Goal: Information Seeking & Learning: Learn about a topic

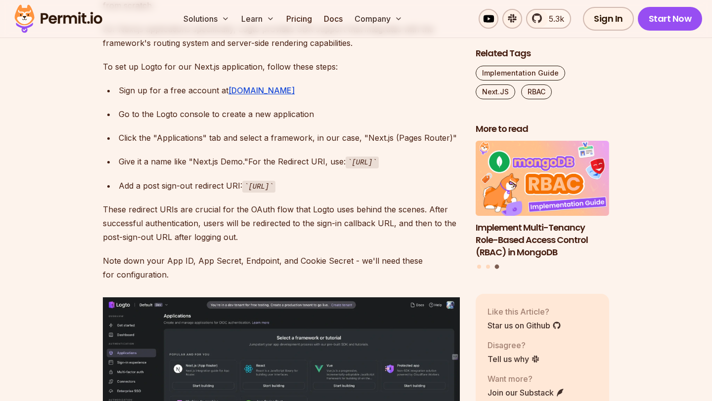
scroll to position [2308, 0]
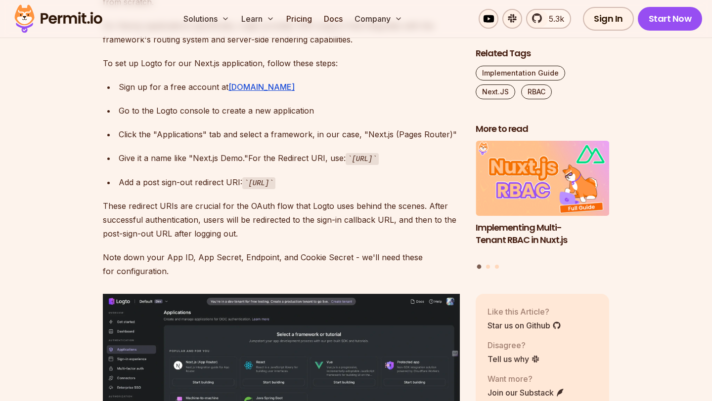
click at [345, 153] on code "http://localhost:3000/api/logto/sign-in-callback" at bounding box center [361, 159] width 33 height 12
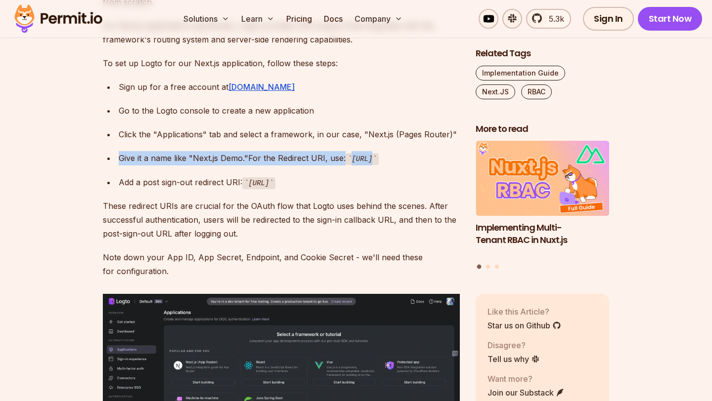
click at [345, 153] on code "http://localhost:3000/api/logto/sign-in-callback" at bounding box center [361, 159] width 33 height 12
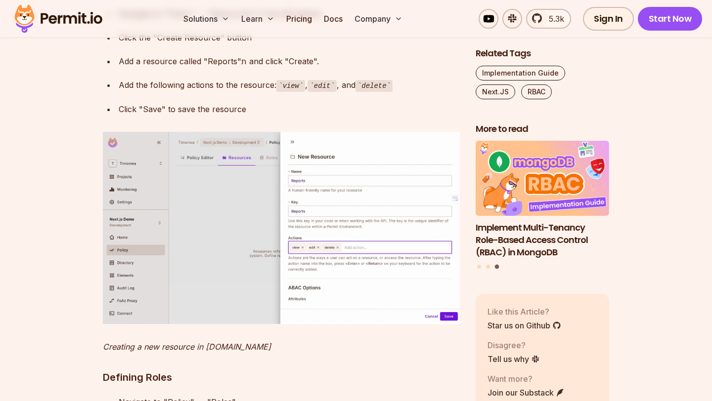
scroll to position [3832, 0]
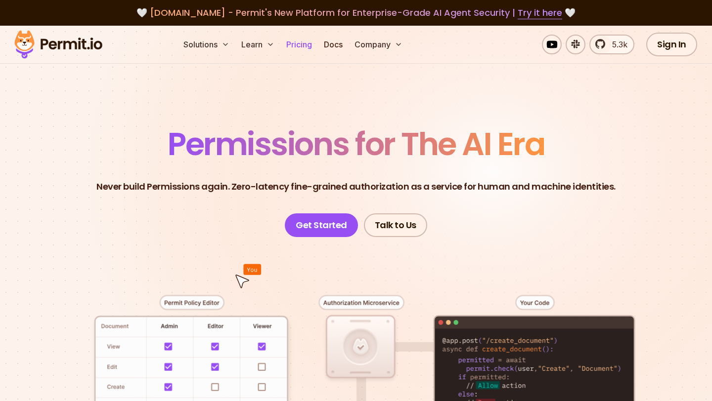
click at [299, 43] on link "Pricing" at bounding box center [299, 45] width 34 height 20
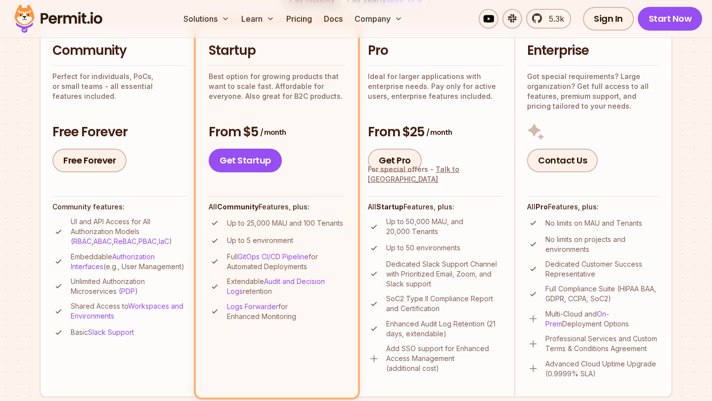
scroll to position [242, 0]
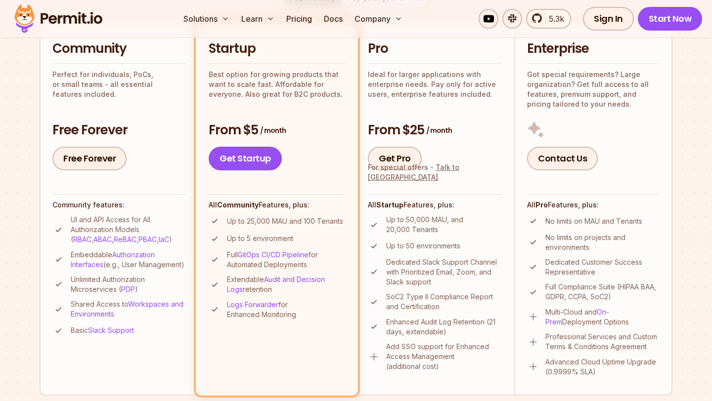
click at [89, 221] on p "UI and API Access for All Authorization Models ( RBAC , ABAC , ReBAC , PBAC , I…" at bounding box center [128, 230] width 115 height 30
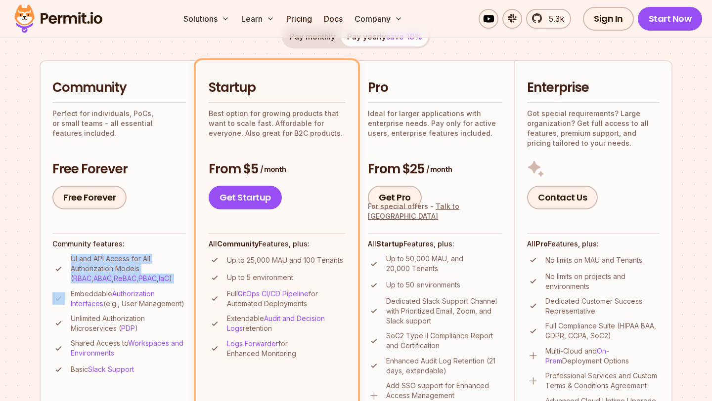
scroll to position [191, 0]
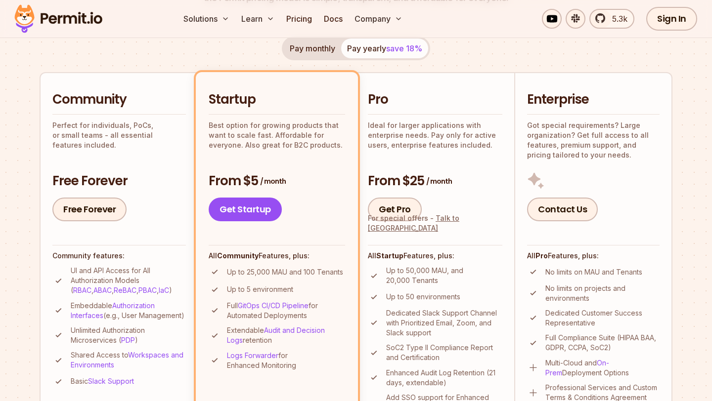
click at [269, 138] on p "Best option for growing products that want to scale fast. Affordable for everyo…" at bounding box center [277, 136] width 136 height 30
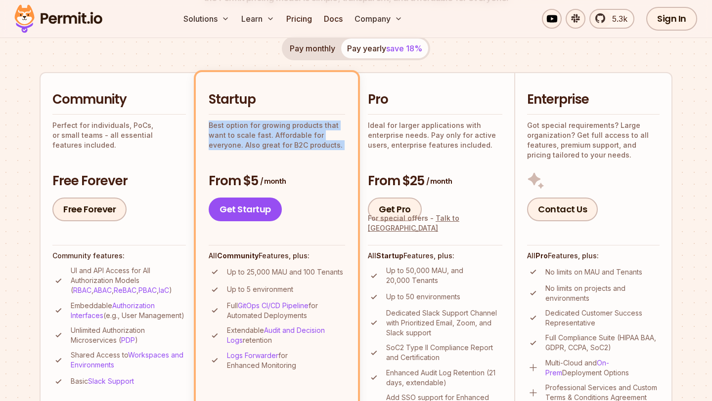
click at [269, 138] on p "Best option for growing products that want to scale fast. Affordable for everyo…" at bounding box center [277, 136] width 136 height 30
drag, startPoint x: 209, startPoint y: 101, endPoint x: 336, endPoint y: 147, distance: 134.8
click at [336, 147] on div "Startup Best option for growing products that want to scale fast. Affordable fo…" at bounding box center [277, 120] width 136 height 59
drag, startPoint x: 340, startPoint y: 147, endPoint x: 208, endPoint y: 98, distance: 140.7
click at [209, 98] on div "Startup Best option for growing products that want to scale fast. Affordable fo…" at bounding box center [277, 120] width 136 height 59
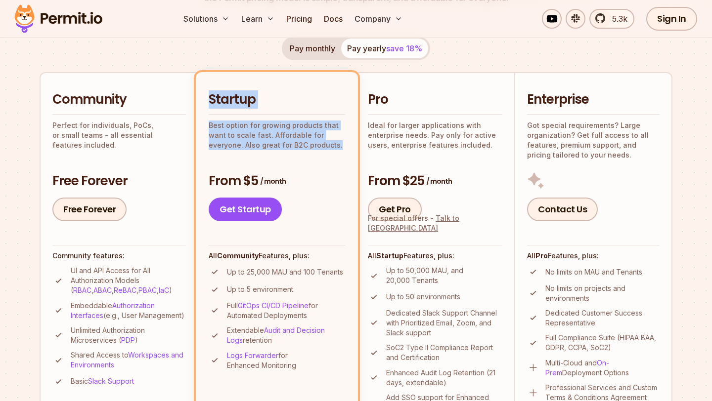
click at [209, 98] on h2 "Startup" at bounding box center [277, 100] width 136 height 18
drag, startPoint x: 208, startPoint y: 98, endPoint x: 355, endPoint y: 152, distance: 156.2
click at [356, 152] on li "Startup Best option for growing products that want to scale fast. Affordable fo…" at bounding box center [277, 259] width 162 height 374
drag, startPoint x: 296, startPoint y: 184, endPoint x: 213, endPoint y: 98, distance: 119.5
click at [213, 98] on div "Startup Best option for growing products that want to scale fast. Affordable fo…" at bounding box center [277, 156] width 136 height 130
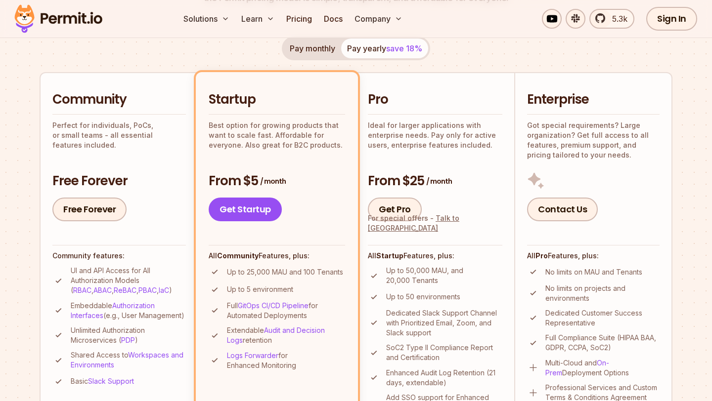
click at [209, 98] on h2 "Startup" at bounding box center [277, 100] width 136 height 18
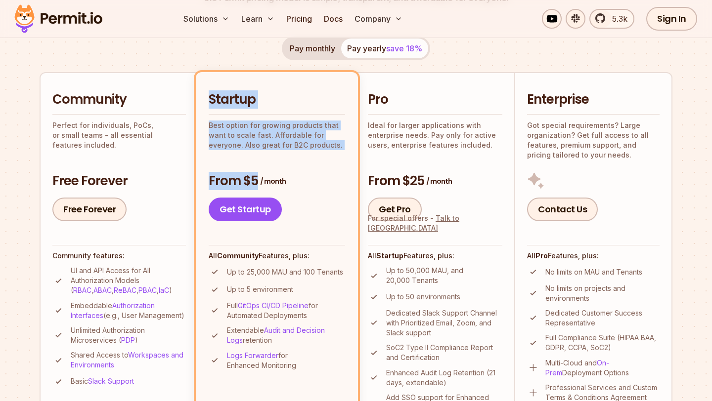
drag, startPoint x: 209, startPoint y: 98, endPoint x: 308, endPoint y: 185, distance: 132.0
click at [308, 185] on div "Startup Best option for growing products that want to scale fast. Affordable fo…" at bounding box center [277, 156] width 136 height 130
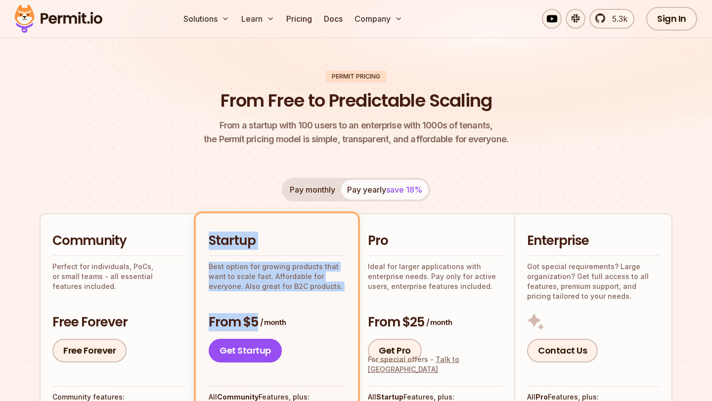
scroll to position [0, 0]
